Goal: Task Accomplishment & Management: Complete application form

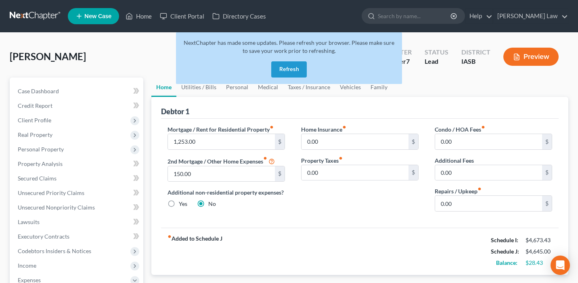
click at [292, 64] on button "Refresh" at bounding box center [289, 69] width 36 height 16
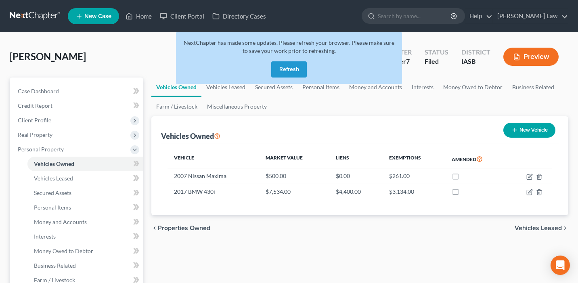
click at [280, 69] on button "Refresh" at bounding box center [289, 69] width 36 height 16
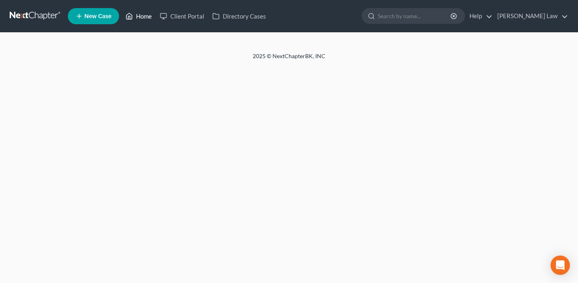
click at [139, 17] on link "Home" at bounding box center [139, 16] width 34 height 15
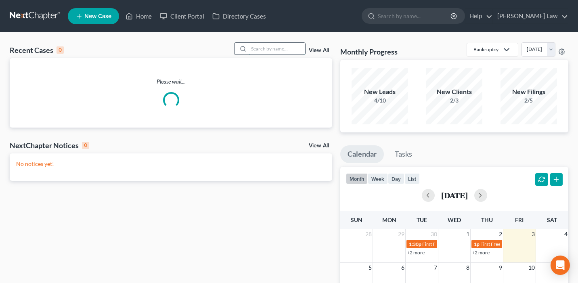
click at [295, 50] on input "search" at bounding box center [277, 49] width 57 height 12
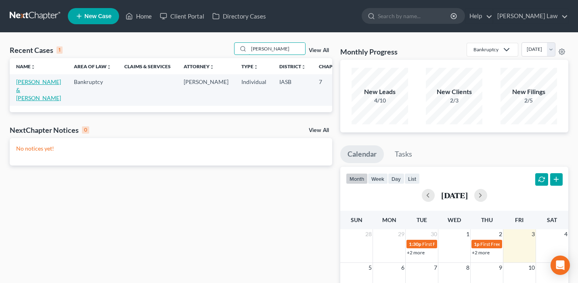
type input "[PERSON_NAME]"
click at [25, 90] on link "[PERSON_NAME] & [PERSON_NAME]" at bounding box center [38, 89] width 45 height 23
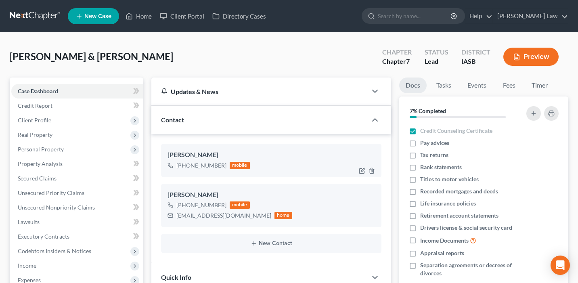
scroll to position [1003, 0]
drag, startPoint x: 250, startPoint y: 217, endPoint x: 176, endPoint y: 215, distance: 74.4
click at [176, 215] on div "[EMAIL_ADDRESS][DOMAIN_NAME] home" at bounding box center [230, 215] width 125 height 11
copy div "[EMAIL_ADDRESS][DOMAIN_NAME]"
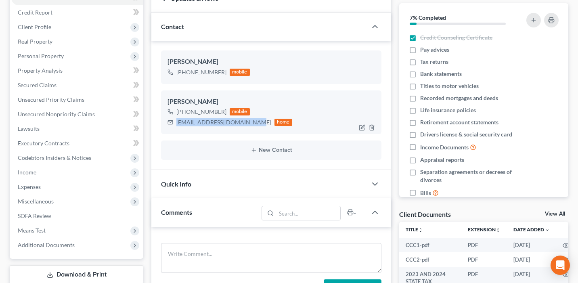
scroll to position [111, 0]
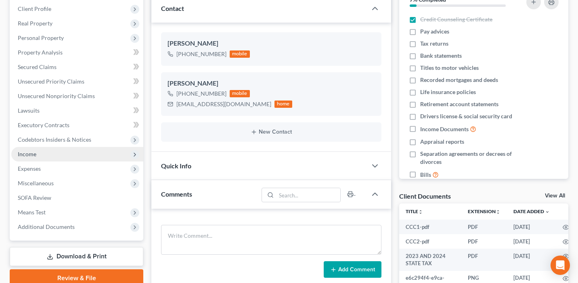
click at [72, 151] on span "Income" at bounding box center [77, 154] width 132 height 15
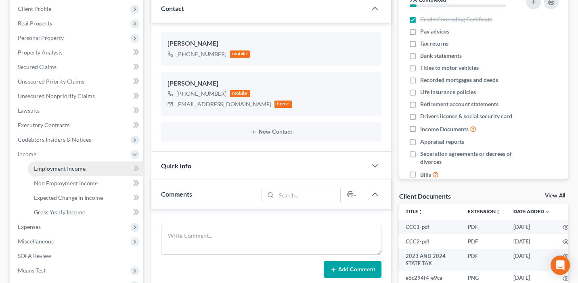
click at [75, 168] on span "Employment Income" at bounding box center [60, 168] width 52 height 7
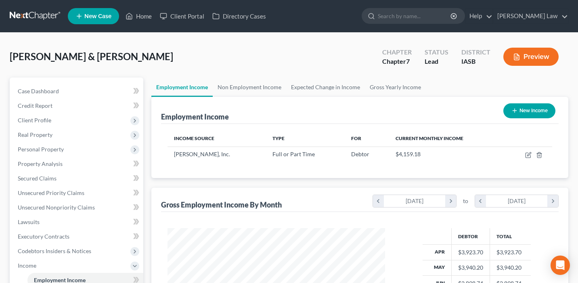
scroll to position [145, 234]
click at [529, 152] on icon "button" at bounding box center [528, 155] width 6 height 6
select select "0"
select select "16"
select select "0"
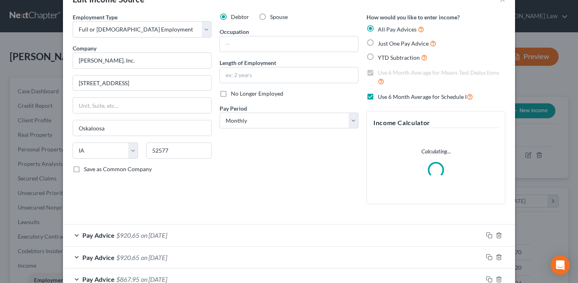
scroll to position [0, 0]
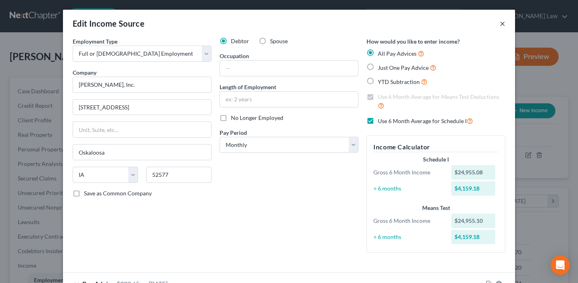
click at [500, 19] on button "×" at bounding box center [503, 24] width 6 height 10
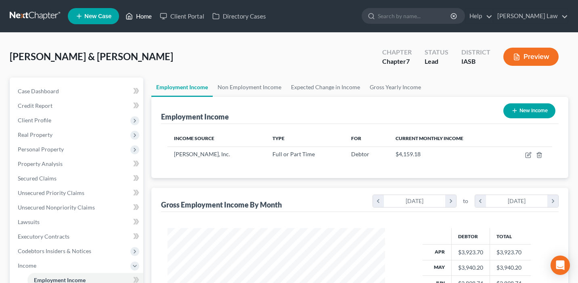
click at [146, 11] on link "Home" at bounding box center [139, 16] width 34 height 15
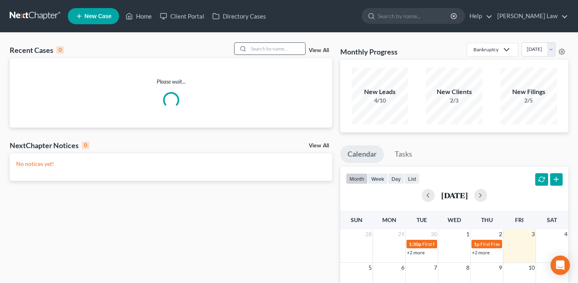
click at [295, 52] on input "search" at bounding box center [277, 49] width 57 height 12
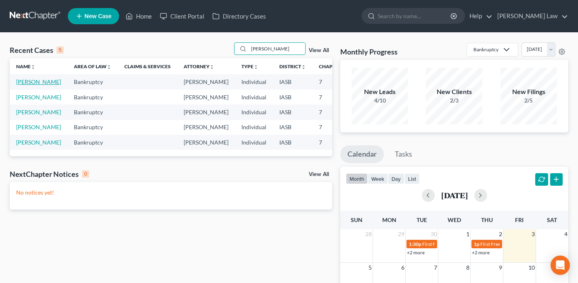
type input "[PERSON_NAME]"
click at [23, 85] on link "[PERSON_NAME]" at bounding box center [38, 81] width 45 height 7
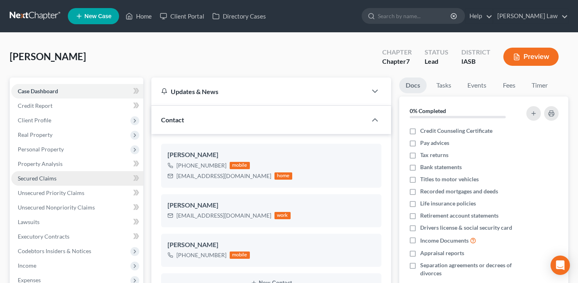
scroll to position [133, 0]
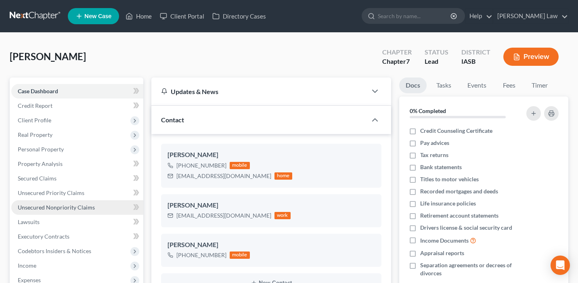
click at [99, 206] on link "Unsecured Nonpriority Claims" at bounding box center [77, 207] width 132 height 15
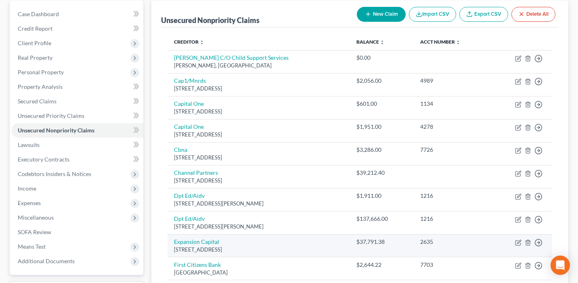
scroll to position [86, 0]
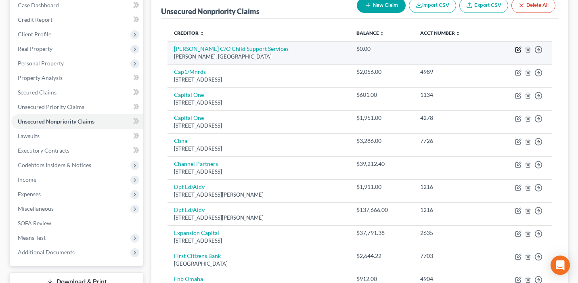
click at [518, 48] on icon "button" at bounding box center [518, 49] width 6 height 6
select select "16"
select select "0"
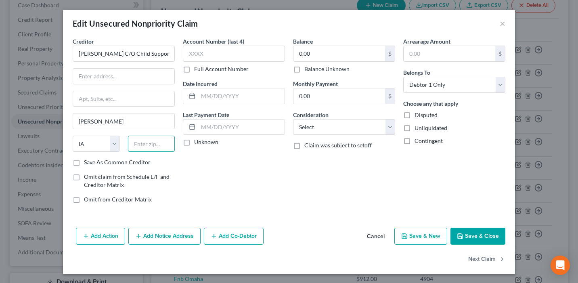
click at [143, 142] on input "text" at bounding box center [151, 144] width 47 height 16
paste input "50306"
type input "50306"
type input "Des Moines"
click at [192, 169] on div "Account Number (last 4) Full Account Number Date Incurred Last Payment Date Unk…" at bounding box center [234, 123] width 110 height 173
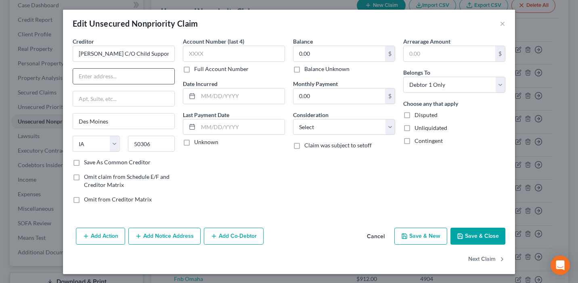
click at [125, 77] on input "text" at bounding box center [123, 76] width 101 height 15
paste input "PO BOX 9133"
type input "PO BOX 9133"
click at [226, 162] on div "Account Number (last 4) Full Account Number Date Incurred Last Payment Date Unk…" at bounding box center [234, 123] width 110 height 173
click at [483, 236] on button "Save & Close" at bounding box center [478, 236] width 55 height 17
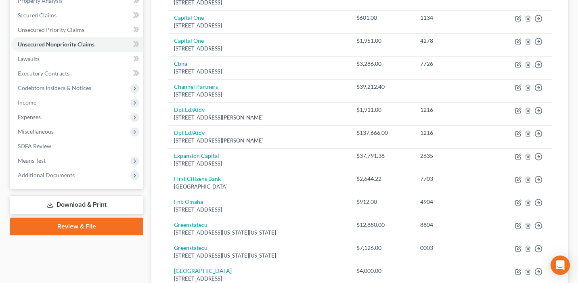
scroll to position [0, 0]
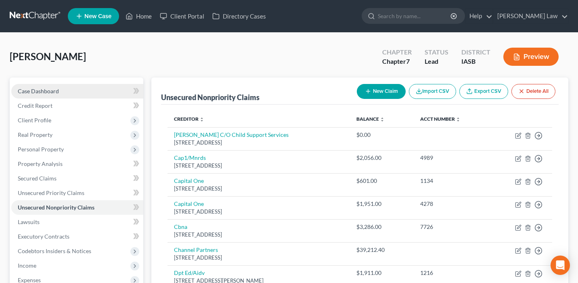
click at [109, 90] on link "Case Dashboard" at bounding box center [77, 91] width 132 height 15
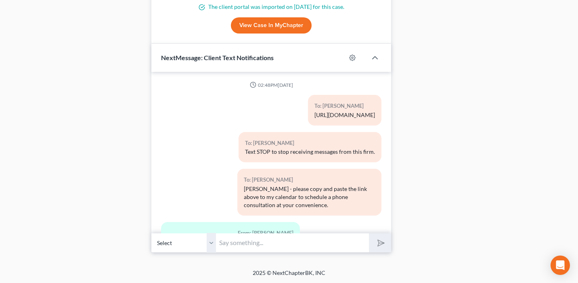
scroll to position [133, 0]
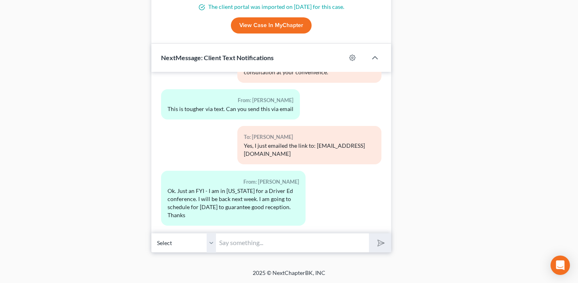
click at [288, 242] on input "text" at bounding box center [292, 243] width 153 height 20
type input "[PERSON_NAME] havent received back the documents i emailed you"
click at [369, 233] on button "submit" at bounding box center [380, 242] width 22 height 19
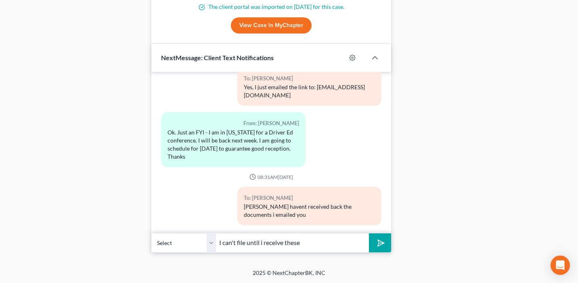
type input "I can't file until i receive these"
click at [369, 233] on button "submit" at bounding box center [380, 242] width 22 height 19
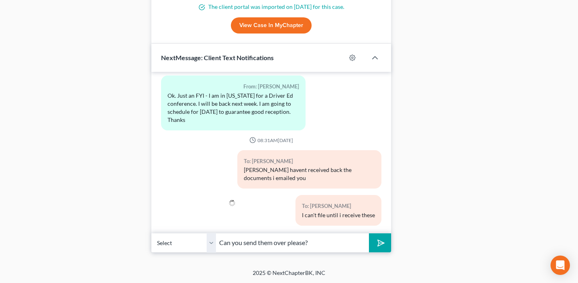
type input "Can you send them over please?"
click at [369, 233] on button "submit" at bounding box center [380, 242] width 22 height 19
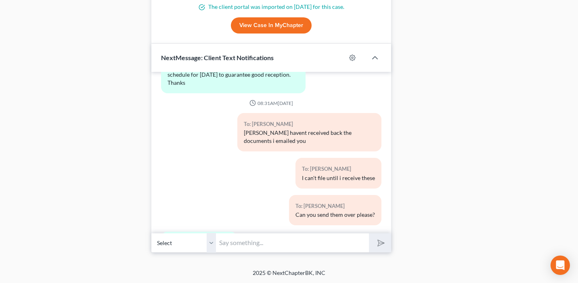
scroll to position [302, 0]
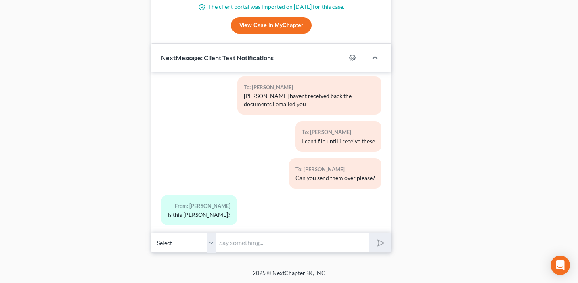
click at [268, 239] on input "text" at bounding box center [292, 243] width 153 height 20
type input "Yes"
click at [369, 233] on button "submit" at bounding box center [380, 242] width 22 height 19
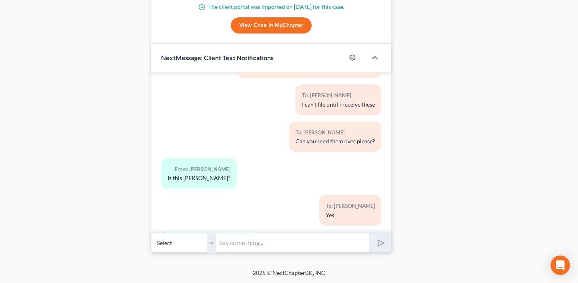
scroll to position [466, 0]
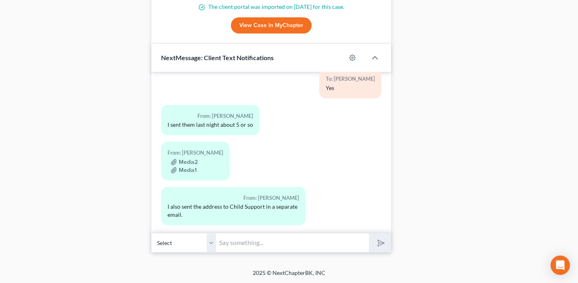
click at [252, 241] on input "text" at bounding box center [292, 243] width 153 height 20
type input "Ok - I found them in my spam."
click at [369, 233] on button "submit" at bounding box center [380, 242] width 22 height 19
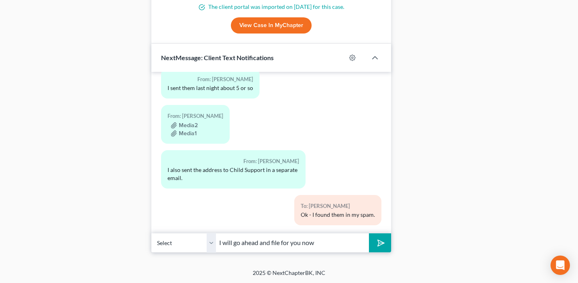
type input "I will go ahead and file for you now"
click at [369, 233] on button "submit" at bounding box center [380, 242] width 22 height 19
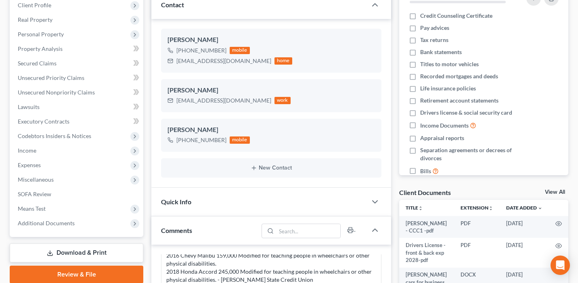
scroll to position [136, 0]
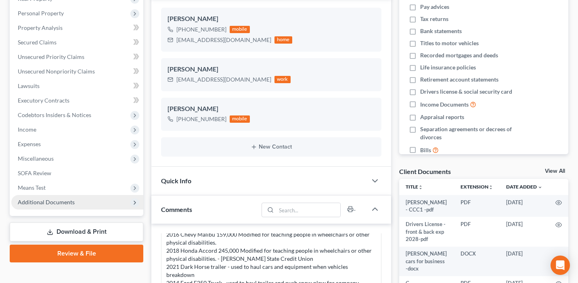
click at [93, 201] on span "Additional Documents" at bounding box center [77, 202] width 132 height 15
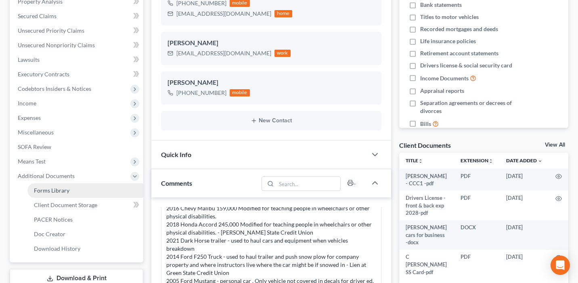
scroll to position [146, 0]
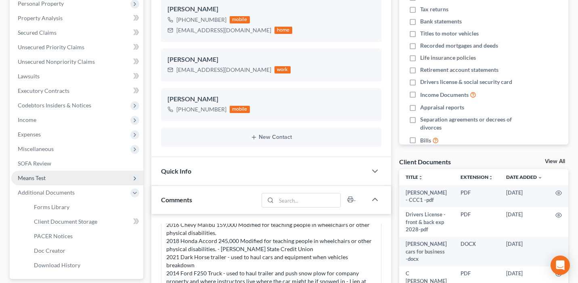
click at [73, 179] on span "Means Test" at bounding box center [77, 178] width 132 height 15
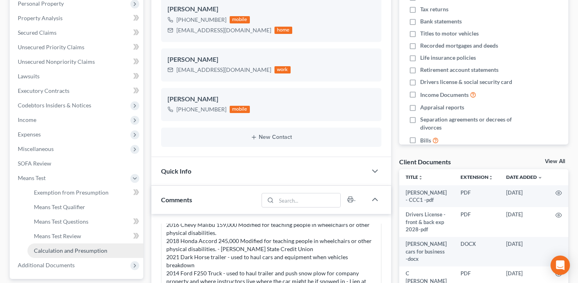
click at [85, 250] on span "Calculation and Presumption" at bounding box center [71, 250] width 74 height 7
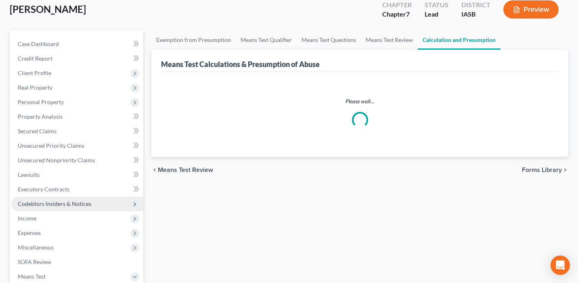
scroll to position [141, 0]
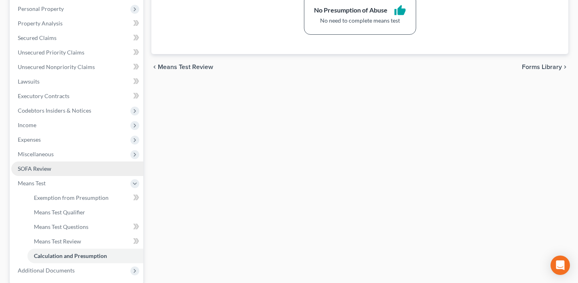
click at [68, 169] on link "SOFA Review" at bounding box center [77, 169] width 132 height 15
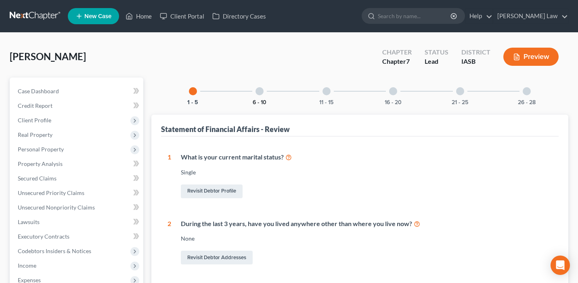
click at [258, 100] on button "6 - 10" at bounding box center [260, 103] width 14 height 6
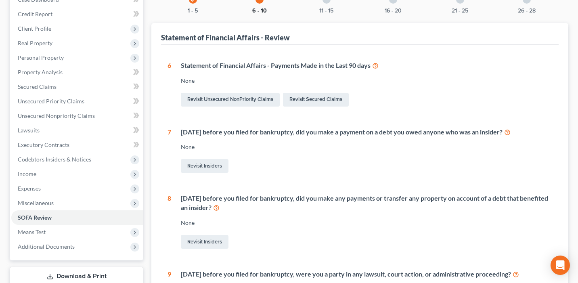
scroll to position [39, 0]
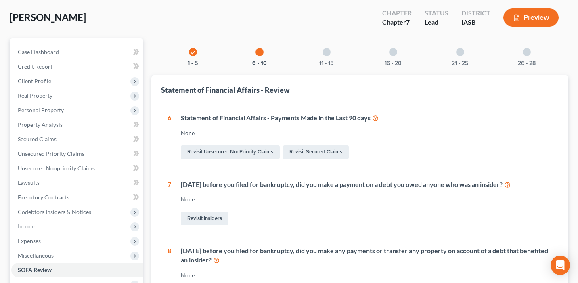
click at [328, 57] on div "11 - 15" at bounding box center [326, 51] width 27 height 27
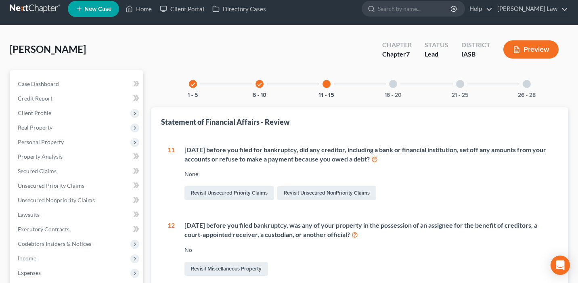
scroll to position [0, 0]
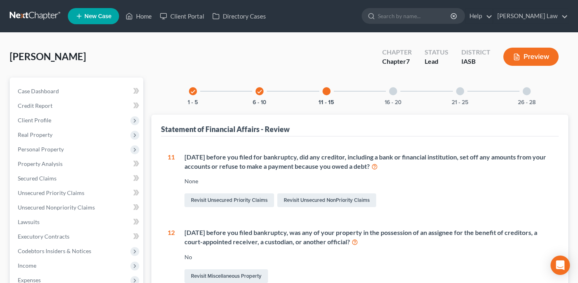
click at [394, 90] on div at bounding box center [393, 91] width 8 height 8
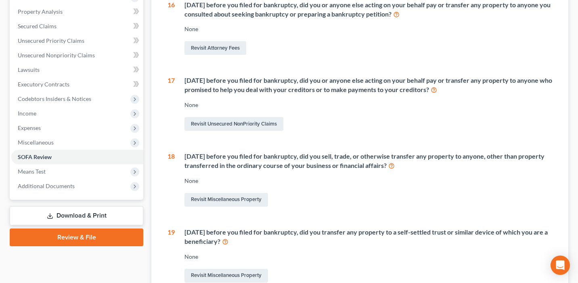
scroll to position [156, 0]
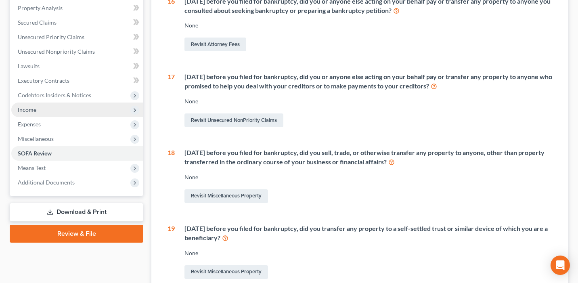
click at [88, 109] on span "Income" at bounding box center [77, 110] width 132 height 15
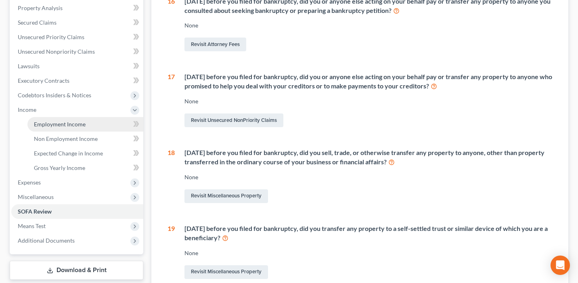
click at [112, 125] on link "Employment Income" at bounding box center [85, 124] width 116 height 15
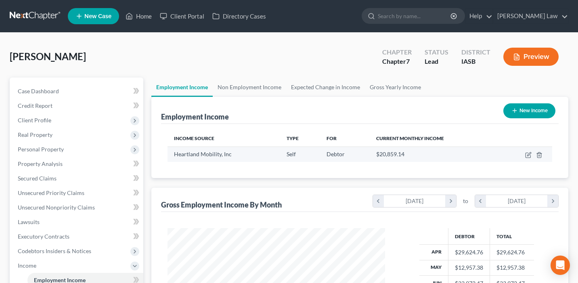
scroll to position [145, 234]
click at [529, 155] on icon "button" at bounding box center [529, 154] width 4 height 4
select select "1"
select select "16"
select select "0"
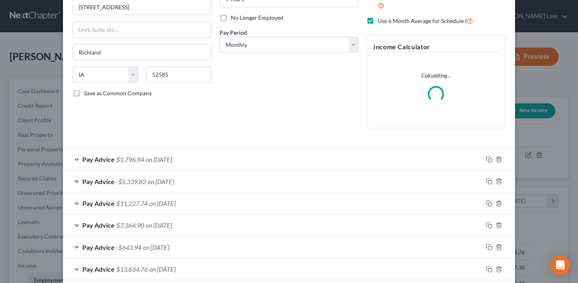
scroll to position [0, 0]
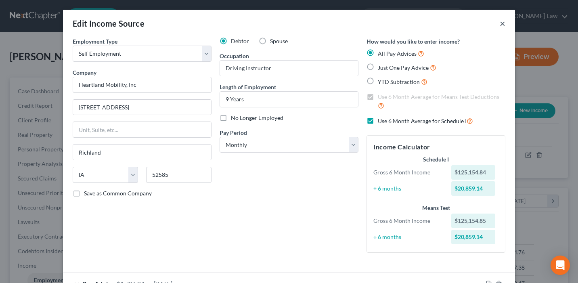
click at [502, 23] on button "×" at bounding box center [503, 24] width 6 height 10
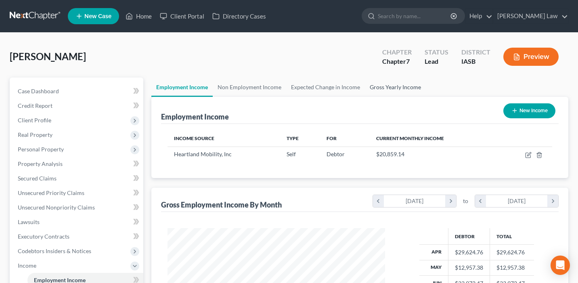
click at [410, 86] on link "Gross Yearly Income" at bounding box center [395, 87] width 61 height 19
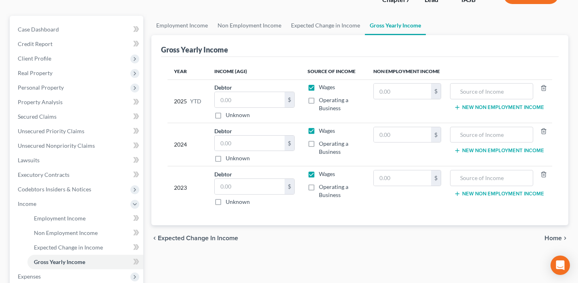
scroll to position [72, 0]
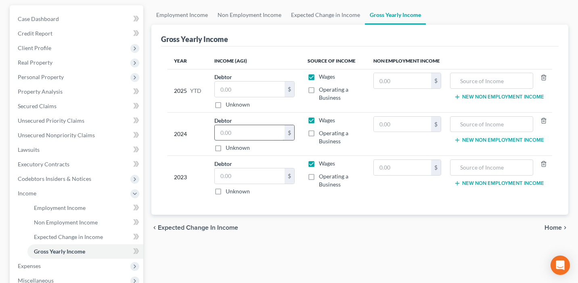
click at [232, 133] on input "text" at bounding box center [250, 132] width 70 height 15
type input "48,004"
click at [245, 177] on input "text" at bounding box center [250, 175] width 70 height 15
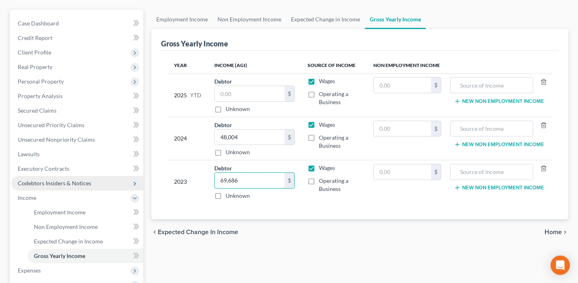
type input "69,686"
click at [114, 180] on span "Codebtors Insiders & Notices" at bounding box center [77, 183] width 132 height 15
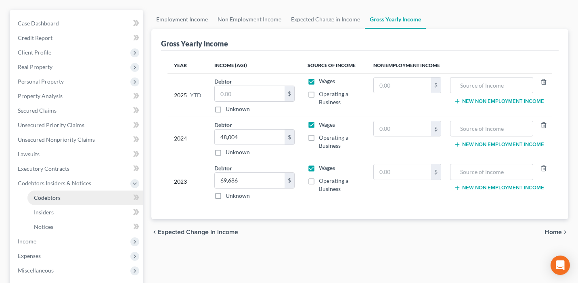
click at [103, 198] on link "Codebtors" at bounding box center [85, 198] width 116 height 15
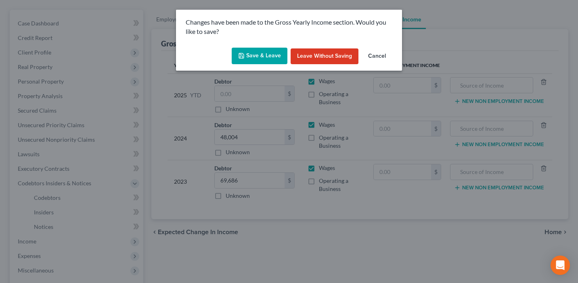
click at [265, 57] on button "Save & Leave" at bounding box center [260, 56] width 56 height 17
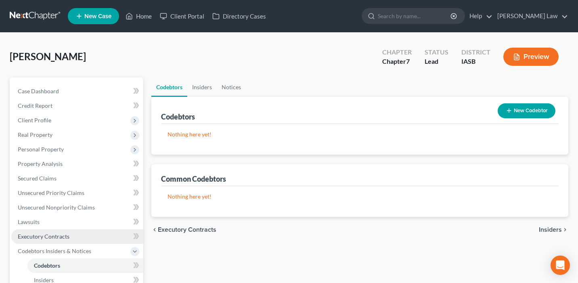
click at [92, 237] on link "Executory Contracts" at bounding box center [77, 236] width 132 height 15
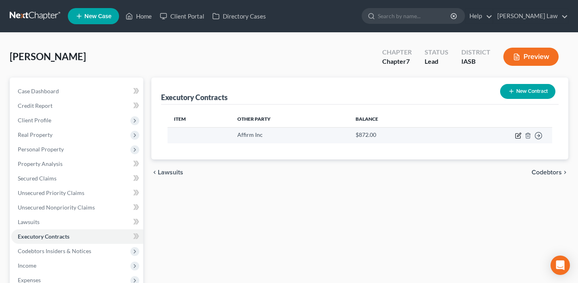
click at [517, 137] on icon "button" at bounding box center [518, 135] width 6 height 6
select select "4"
select select "0"
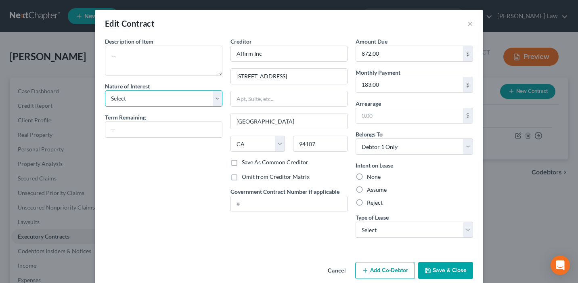
click at [166, 98] on select "Select Purchaser Agent Lessor Lessee" at bounding box center [164, 98] width 118 height 16
select select "0"
click at [105, 90] on select "Select Purchaser Agent Lessor Lessee" at bounding box center [164, 98] width 118 height 16
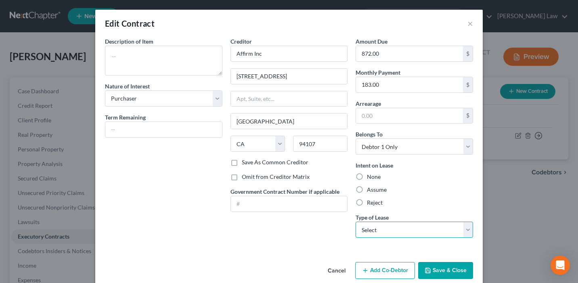
click at [414, 225] on select "Select Real Estate Car Other" at bounding box center [415, 230] width 118 height 16
select select "2"
click at [356, 222] on select "Select Real Estate Car Other" at bounding box center [415, 230] width 118 height 16
click at [293, 242] on div "Creditor * Affirm Inc [STREET_ADDRESS] [GEOGRAPHIC_DATA] [US_STATE][GEOGRAPHIC_…" at bounding box center [290, 140] width 126 height 207
click at [439, 270] on button "Save & Close" at bounding box center [445, 270] width 55 height 17
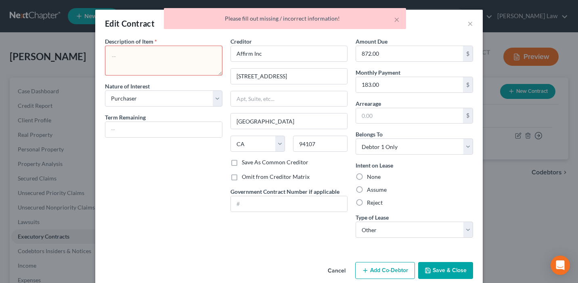
click at [194, 60] on textarea at bounding box center [164, 61] width 118 height 30
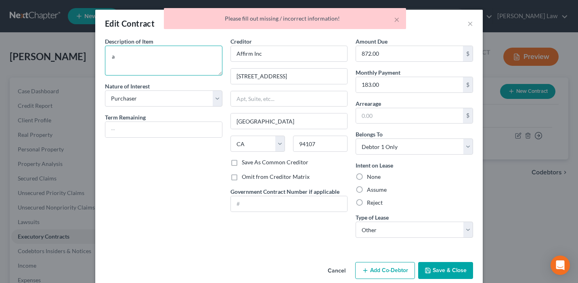
type textarea "a"
click at [435, 271] on button "Save & Close" at bounding box center [445, 270] width 55 height 17
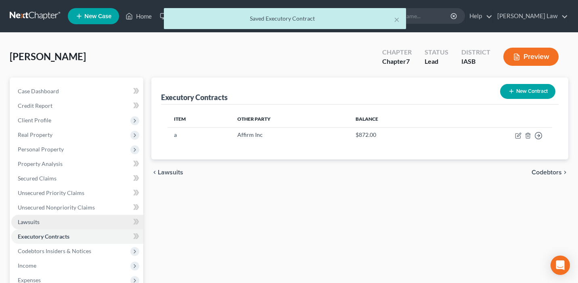
click at [95, 225] on link "Lawsuits" at bounding box center [77, 222] width 132 height 15
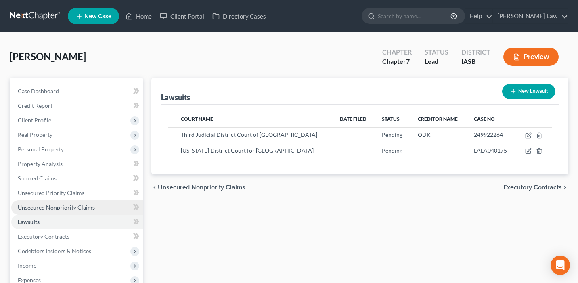
click at [88, 208] on span "Unsecured Nonpriority Claims" at bounding box center [56, 207] width 77 height 7
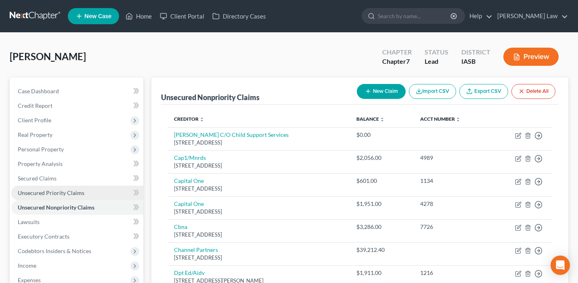
click at [78, 192] on span "Unsecured Priority Claims" at bounding box center [51, 192] width 67 height 7
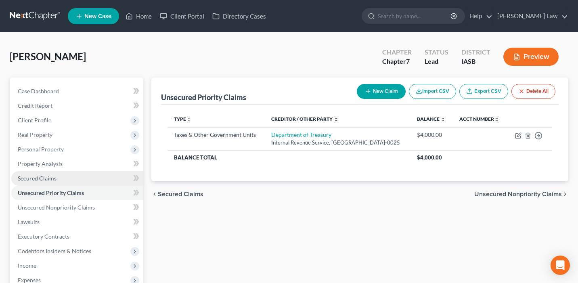
click at [66, 176] on link "Secured Claims" at bounding box center [77, 178] width 132 height 15
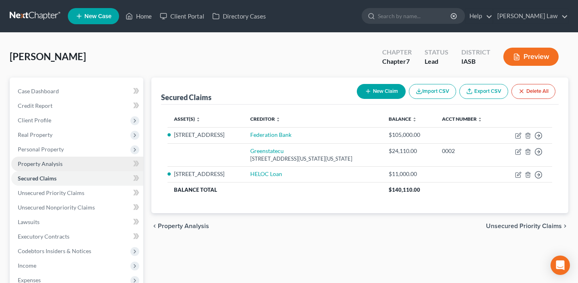
click at [61, 164] on span "Property Analysis" at bounding box center [40, 163] width 45 height 7
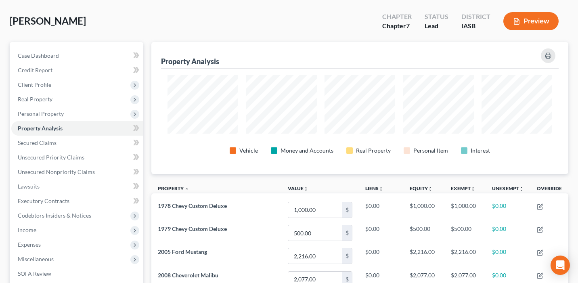
scroll to position [15, 0]
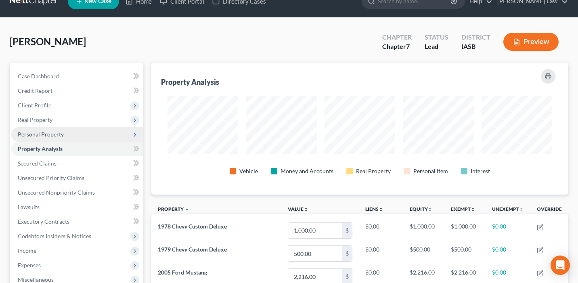
click at [77, 131] on span "Personal Property" at bounding box center [77, 134] width 132 height 15
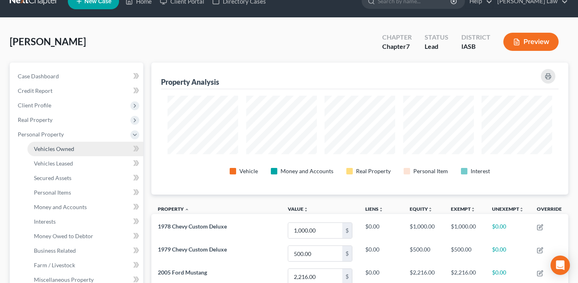
click at [76, 145] on link "Vehicles Owned" at bounding box center [85, 149] width 116 height 15
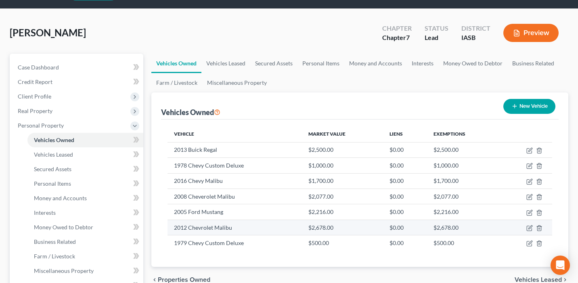
scroll to position [41, 0]
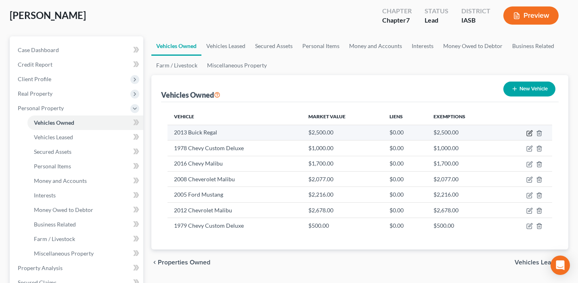
click at [530, 132] on icon "button" at bounding box center [531, 132] width 4 height 4
select select "0"
select select "13"
select select "2"
select select "3"
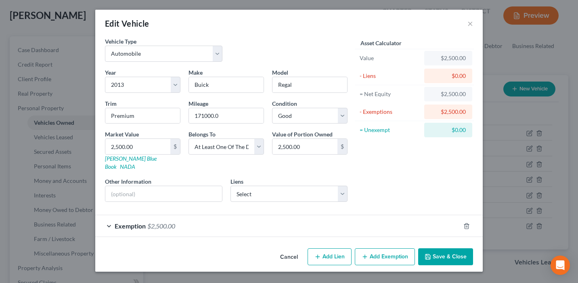
click at [410, 219] on div "Exemption $2,500.00" at bounding box center [277, 225] width 365 height 21
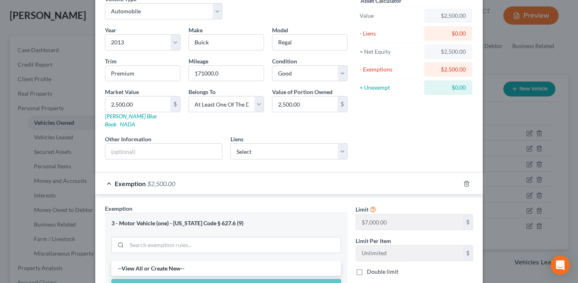
scroll to position [0, 0]
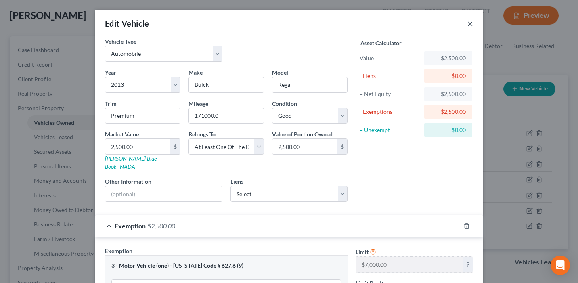
click at [471, 23] on button "×" at bounding box center [471, 24] width 6 height 10
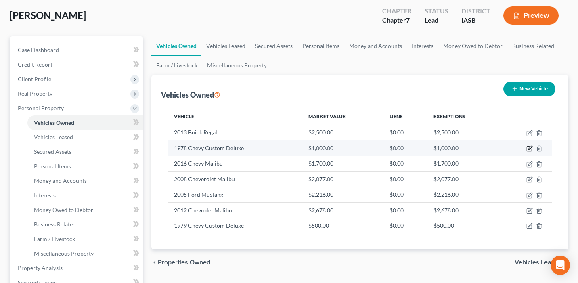
click at [529, 147] on icon "button" at bounding box center [530, 148] width 6 height 6
select select "0"
select select "48"
select select "3"
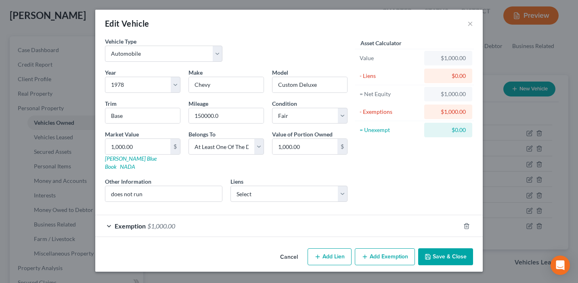
click at [364, 215] on div "Exemption $1,000.00" at bounding box center [277, 225] width 365 height 21
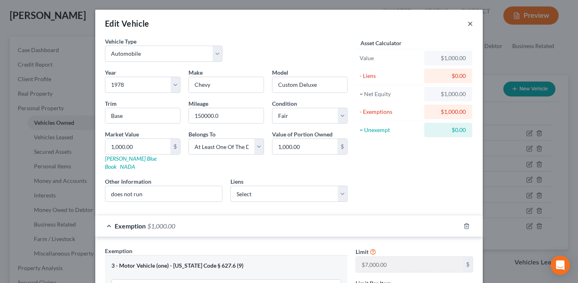
click at [471, 23] on button "×" at bounding box center [471, 24] width 6 height 10
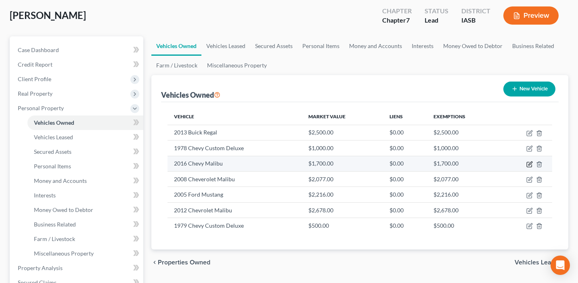
click at [530, 164] on icon "button" at bounding box center [531, 164] width 4 height 4
select select "0"
select select "10"
select select "3"
select select "0"
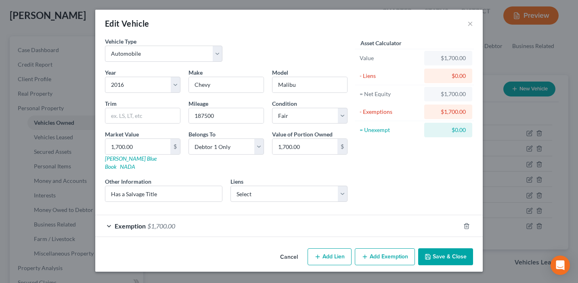
click at [372, 204] on form "Vehicle Type Select Automobile Truck Trailer Watercraft Aircraft Motor Home Atv…" at bounding box center [289, 137] width 368 height 200
click at [374, 225] on div "Exemption $1,700.00" at bounding box center [277, 225] width 365 height 21
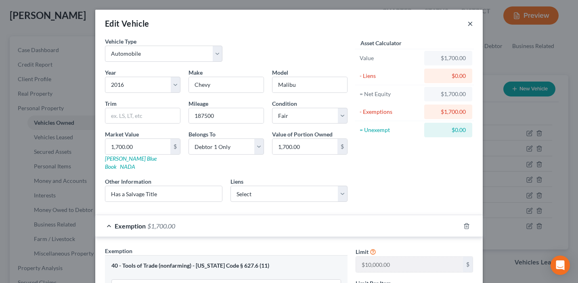
click at [471, 20] on button "×" at bounding box center [471, 24] width 6 height 10
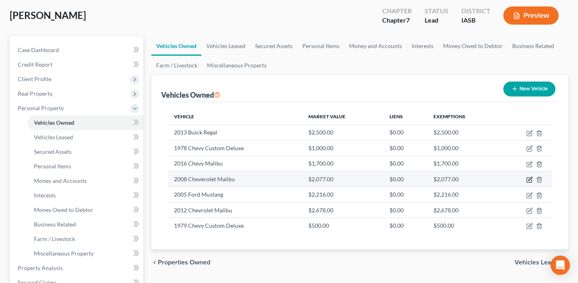
click at [529, 177] on icon "button" at bounding box center [530, 180] width 6 height 6
select select "0"
select select "18"
select select "3"
select select "0"
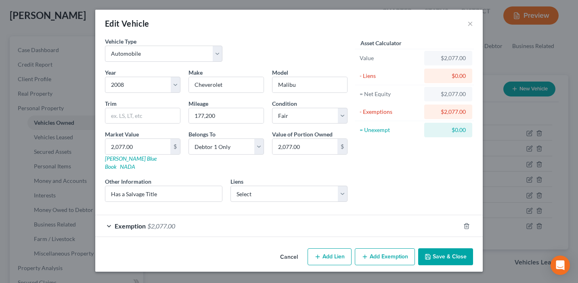
click at [411, 215] on div "Exemption $2,077.00" at bounding box center [277, 225] width 365 height 21
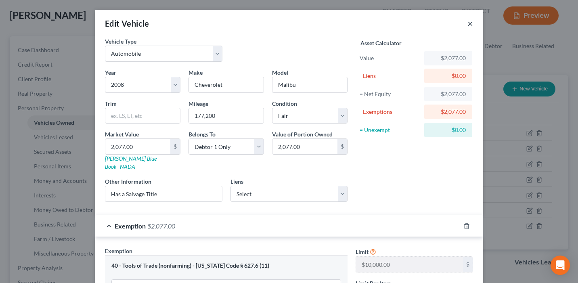
click at [469, 21] on button "×" at bounding box center [471, 24] width 6 height 10
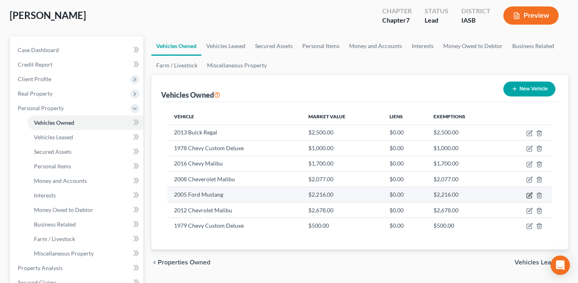
click at [530, 196] on icon "button" at bounding box center [531, 195] width 4 height 4
select select "0"
select select "21"
select select "3"
select select "0"
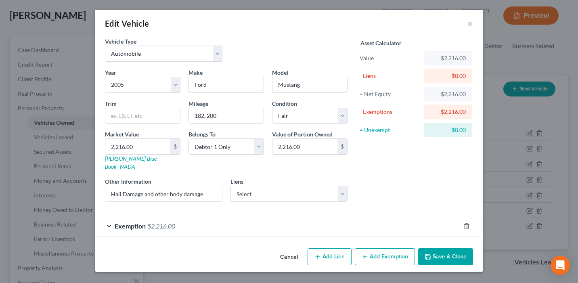
click at [364, 225] on div "Exemption $2,216.00" at bounding box center [277, 225] width 365 height 21
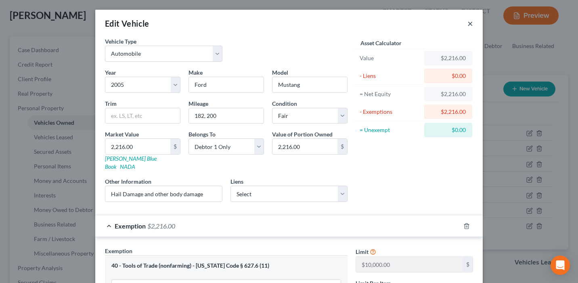
click at [471, 24] on button "×" at bounding box center [471, 24] width 6 height 10
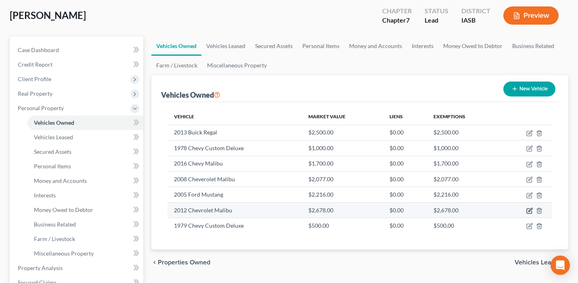
click at [531, 209] on icon "button" at bounding box center [530, 211] width 6 height 6
select select "0"
select select "14"
select select "3"
select select "0"
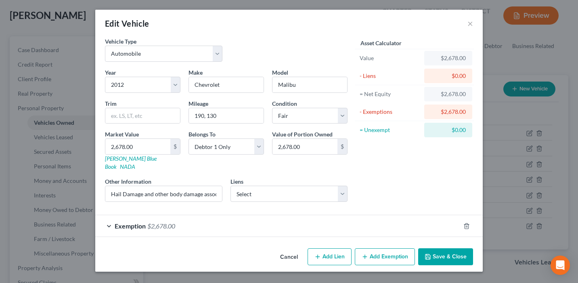
click at [366, 215] on div "Exemption $2,678.00" at bounding box center [277, 225] width 365 height 21
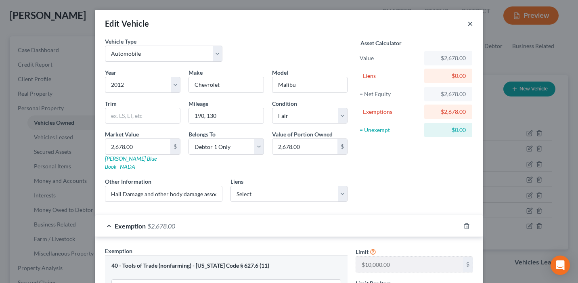
click at [471, 25] on button "×" at bounding box center [471, 24] width 6 height 10
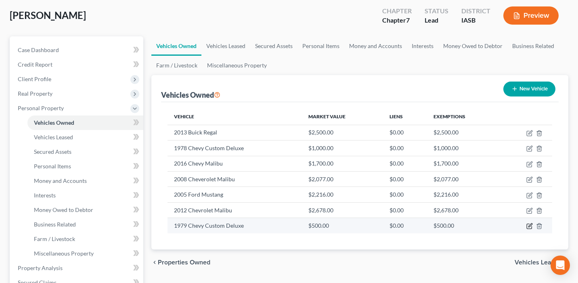
click at [528, 225] on icon "button" at bounding box center [530, 226] width 6 height 6
select select "0"
select select "47"
select select "3"
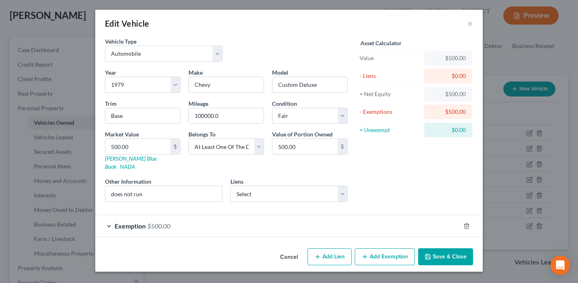
click at [411, 215] on div "Exemption $500.00" at bounding box center [277, 225] width 365 height 21
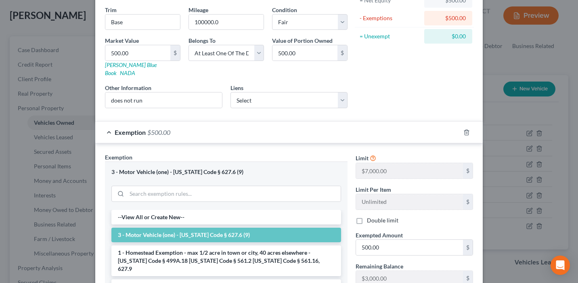
scroll to position [119, 0]
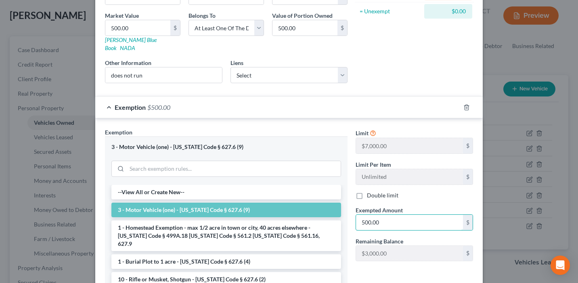
click at [411, 215] on input "500.00" at bounding box center [409, 222] width 107 height 15
click at [467, 104] on icon "button" at bounding box center [467, 107] width 6 height 6
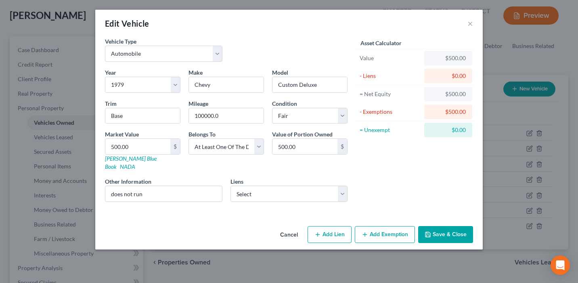
scroll to position [0, 0]
click at [452, 227] on button "Save & Close" at bounding box center [445, 234] width 55 height 17
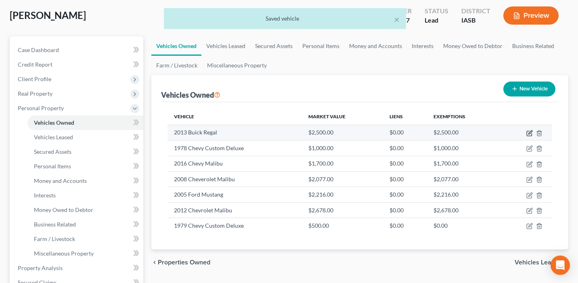
click at [530, 132] on icon "button" at bounding box center [531, 132] width 4 height 4
select select "0"
select select "13"
select select "2"
select select "3"
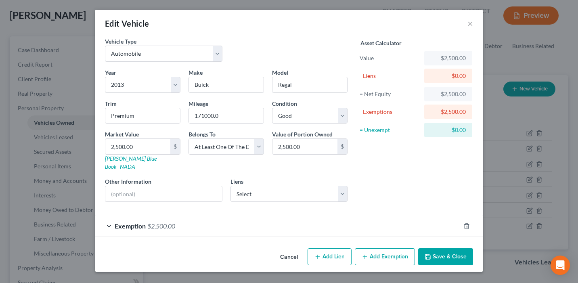
click at [435, 219] on div "Exemption $2,500.00" at bounding box center [277, 225] width 365 height 21
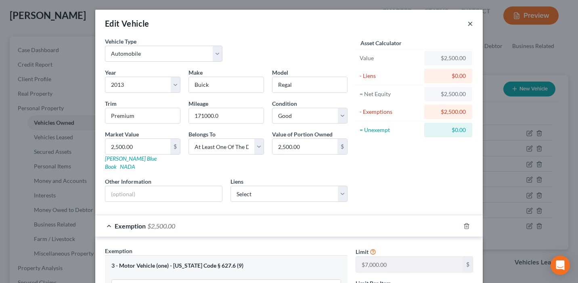
click at [471, 23] on button "×" at bounding box center [471, 24] width 6 height 10
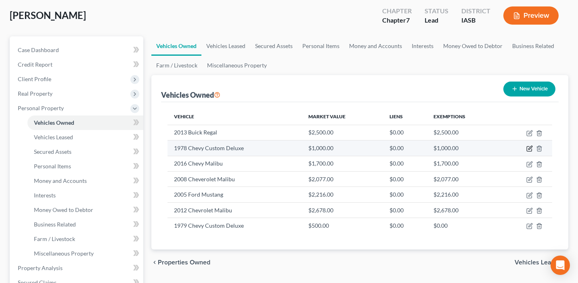
click at [530, 147] on icon "button" at bounding box center [531, 148] width 4 height 4
select select "0"
select select "48"
select select "3"
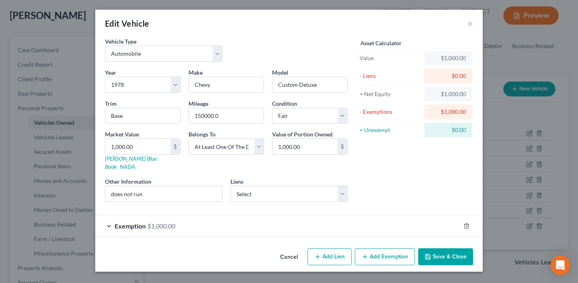
click at [426, 221] on div "Exemption $1,000.00" at bounding box center [277, 225] width 365 height 21
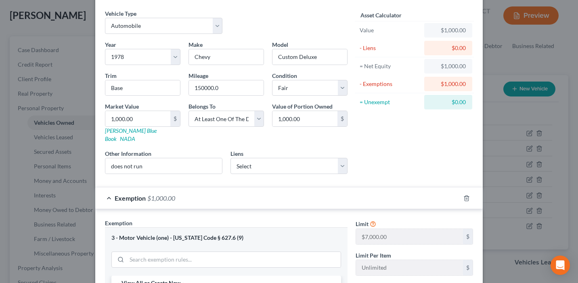
scroll to position [52, 0]
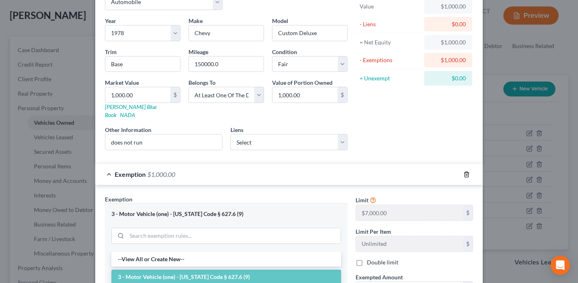
click at [467, 171] on icon "button" at bounding box center [467, 174] width 6 height 6
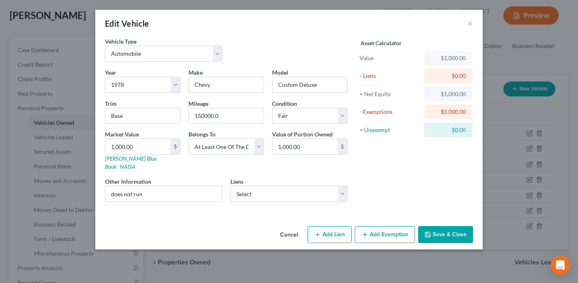
scroll to position [0, 0]
click at [316, 149] on input "1,000.00" at bounding box center [305, 146] width 65 height 15
click at [153, 149] on input "1,000.00" at bounding box center [137, 146] width 65 height 15
type input "5"
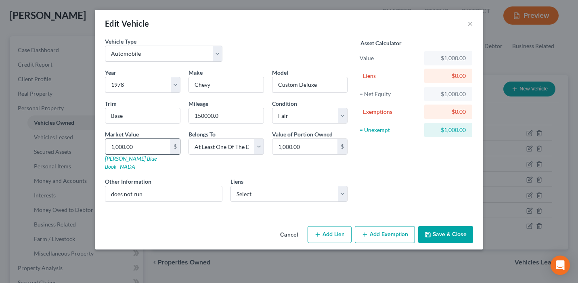
type input "5.00"
type input "50"
type input "50.00"
type input "500"
type input "500.00"
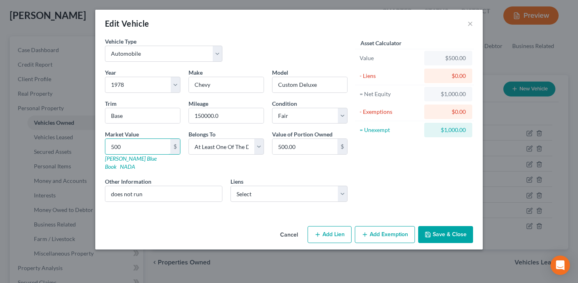
type input "500"
click at [435, 227] on button "Save & Close" at bounding box center [445, 234] width 55 height 17
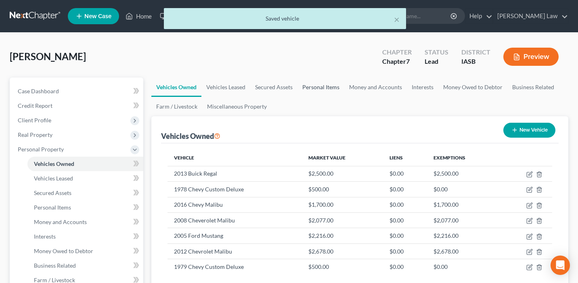
click at [321, 85] on link "Personal Items" at bounding box center [321, 87] width 47 height 19
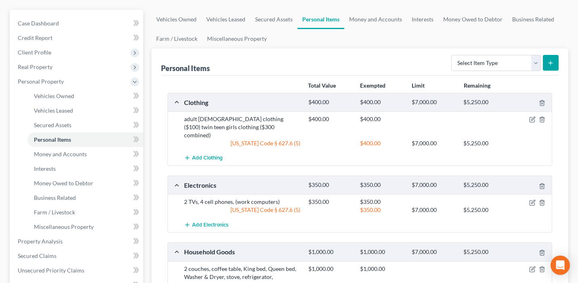
scroll to position [34, 0]
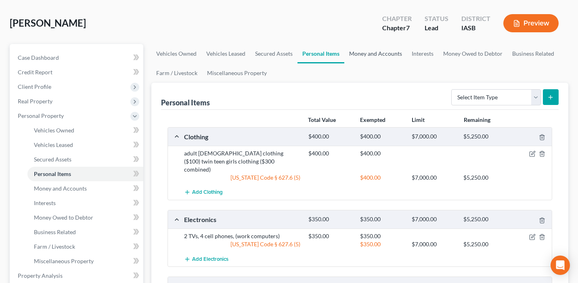
click at [375, 51] on link "Money and Accounts" at bounding box center [376, 53] width 63 height 19
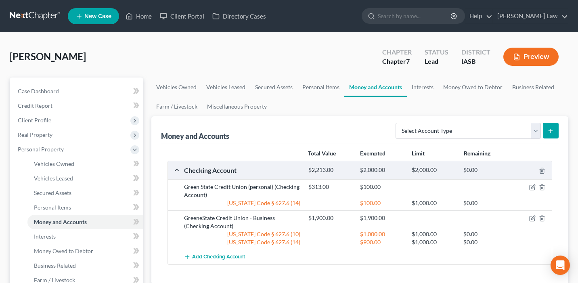
scroll to position [2, 0]
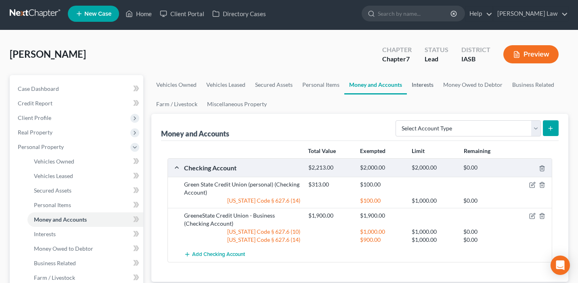
click at [421, 84] on link "Interests" at bounding box center [423, 84] width 32 height 19
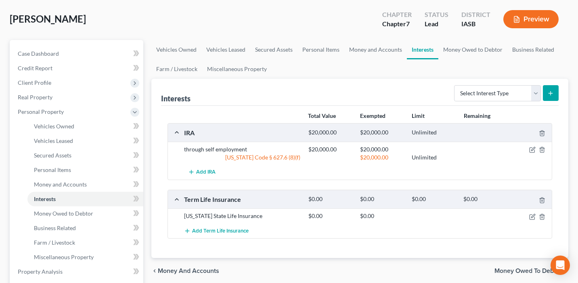
scroll to position [41, 0]
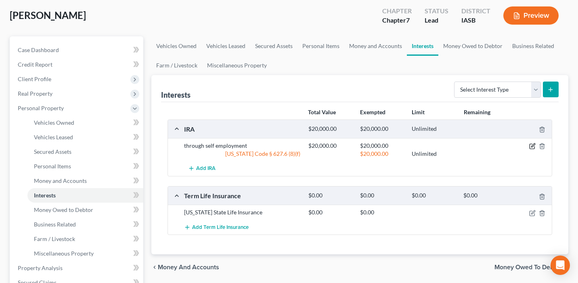
click at [534, 148] on icon "button" at bounding box center [533, 146] width 6 height 6
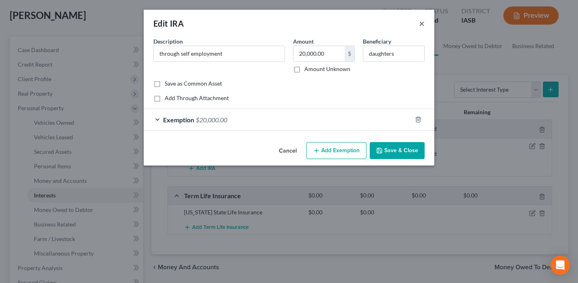
click at [421, 19] on button "×" at bounding box center [422, 24] width 6 height 10
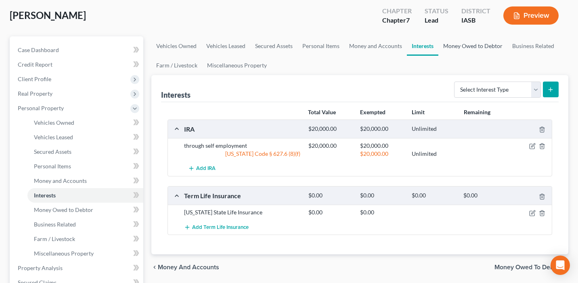
click at [477, 45] on link "Money Owed to Debtor" at bounding box center [473, 45] width 69 height 19
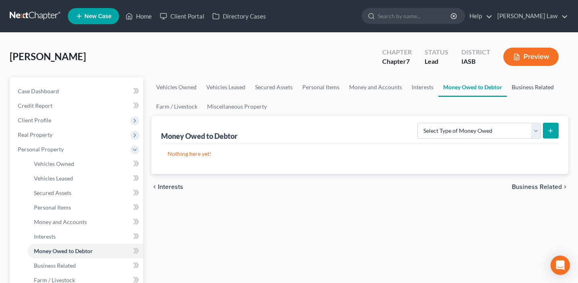
click at [542, 87] on link "Business Related" at bounding box center [533, 87] width 52 height 19
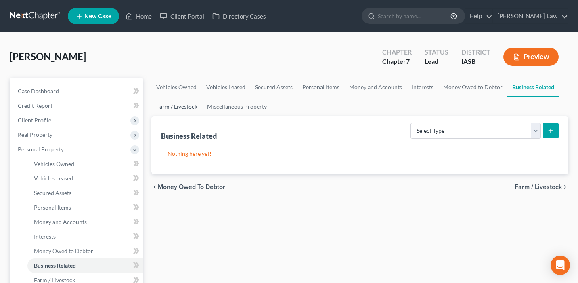
click at [184, 98] on link "Farm / Livestock" at bounding box center [176, 106] width 51 height 19
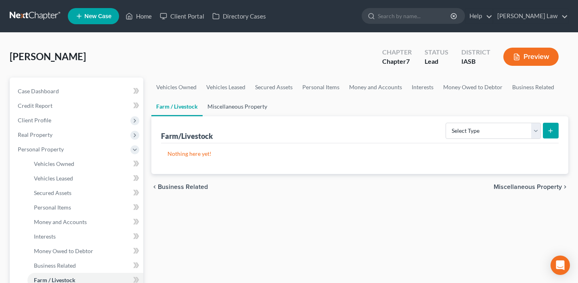
click at [234, 108] on link "Miscellaneous Property" at bounding box center [237, 106] width 69 height 19
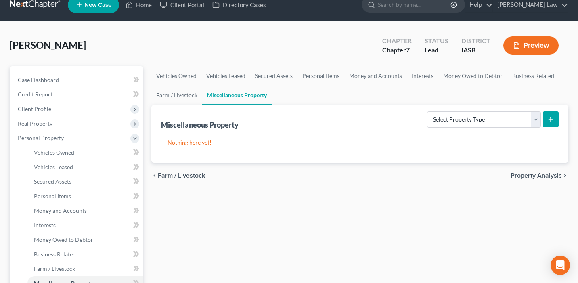
scroll to position [15, 0]
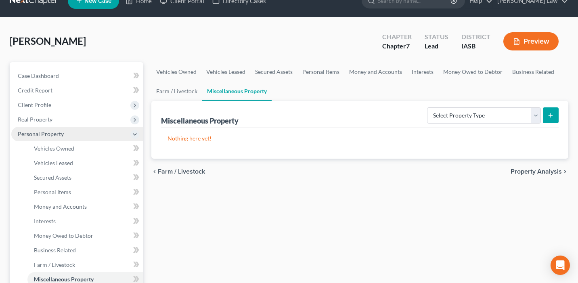
click at [82, 135] on span "Personal Property" at bounding box center [77, 134] width 132 height 15
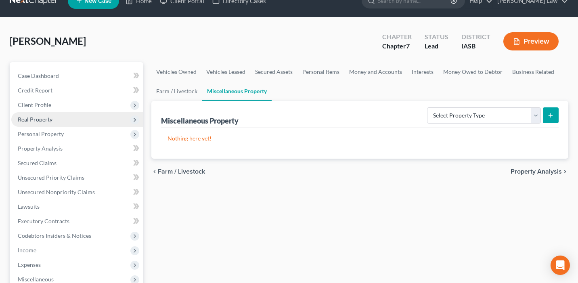
click at [71, 118] on span "Real Property" at bounding box center [77, 119] width 132 height 15
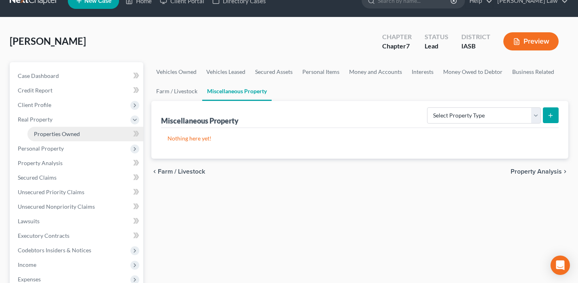
click at [80, 137] on link "Properties Owned" at bounding box center [85, 134] width 116 height 15
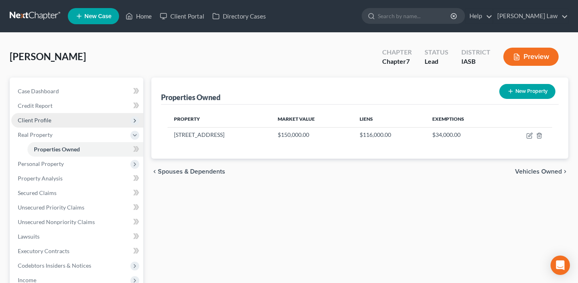
click at [110, 120] on span "Client Profile" at bounding box center [77, 120] width 132 height 15
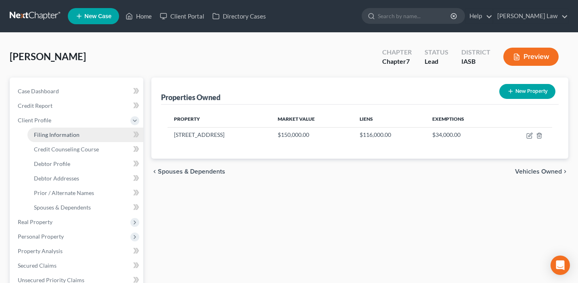
click at [105, 135] on link "Filing Information" at bounding box center [85, 135] width 116 height 15
select select "1"
select select "0"
select select "16"
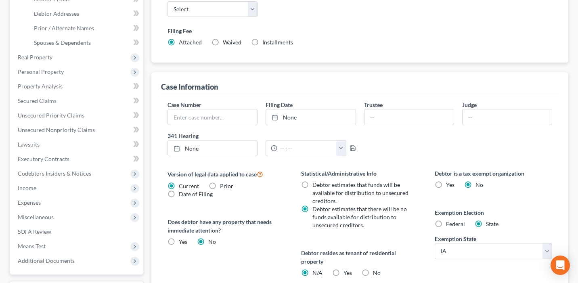
scroll to position [8, 0]
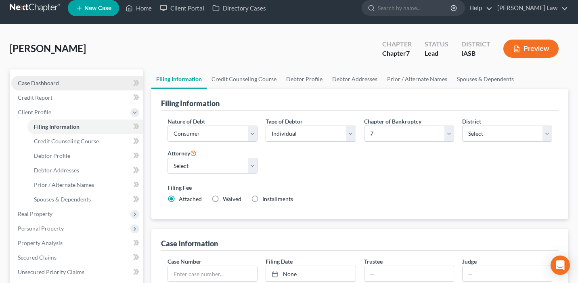
click at [94, 76] on link "Case Dashboard" at bounding box center [77, 83] width 132 height 15
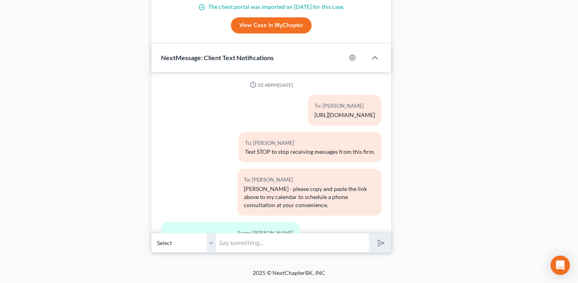
scroll to position [675, 0]
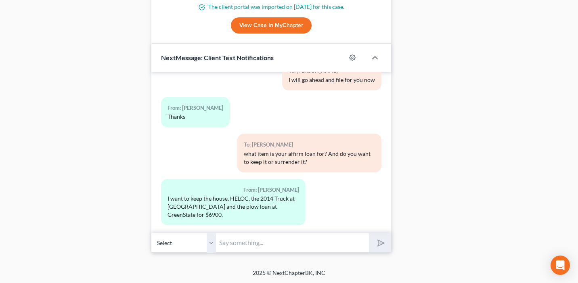
click at [273, 239] on input "text" at bounding box center [292, 243] width 153 height 20
type input "W"
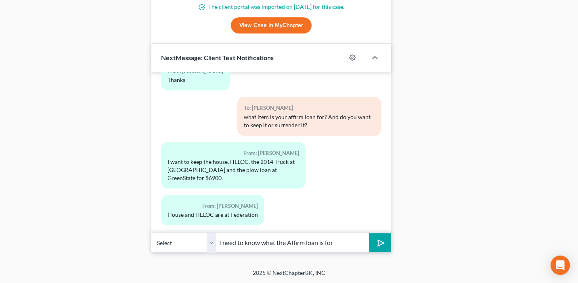
type input "I need to know what the Affirm loan is for"
click at [369, 233] on button "submit" at bounding box center [380, 242] width 22 height 19
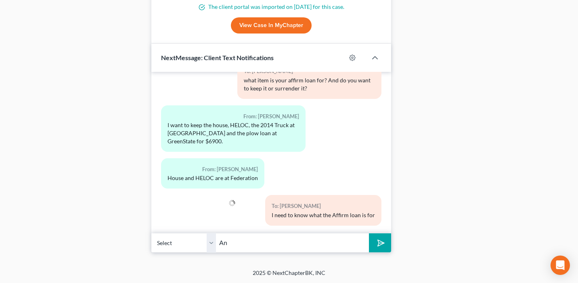
type input "A"
type input "What item and whether you wish to keep it"
click at [369, 233] on button "submit" at bounding box center [380, 242] width 22 height 19
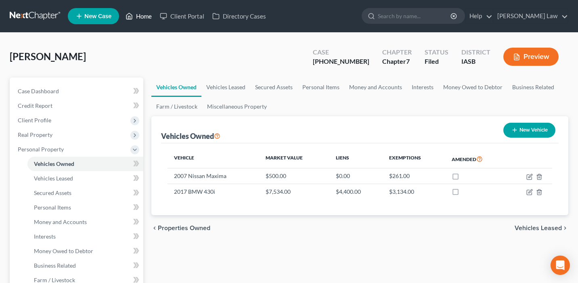
click at [143, 15] on link "Home" at bounding box center [139, 16] width 34 height 15
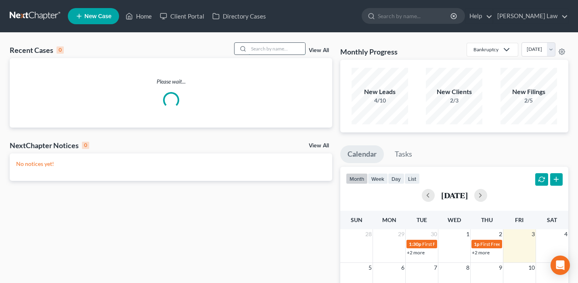
click at [267, 49] on input "search" at bounding box center [277, 49] width 57 height 12
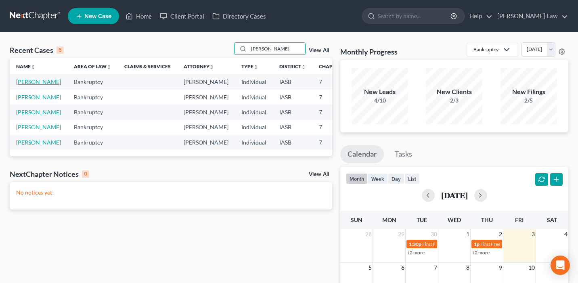
type input "[PERSON_NAME]"
click at [21, 85] on link "[PERSON_NAME]" at bounding box center [38, 81] width 45 height 7
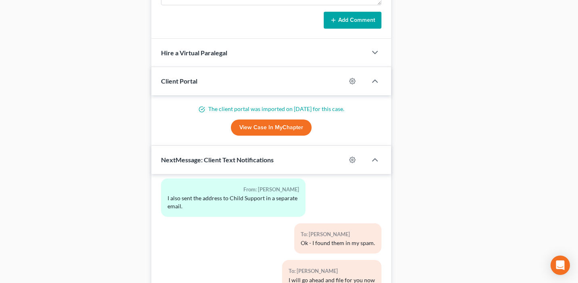
scroll to position [632, 0]
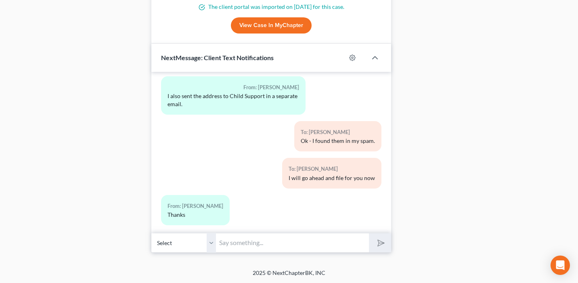
click at [242, 243] on input "text" at bounding box center [292, 243] width 153 height 20
type input "what item is your affirm loan for? And do you want to keep it or surrender it?"
click at [369, 233] on button "submit" at bounding box center [380, 242] width 22 height 19
